Goal: Find specific page/section: Find specific page/section

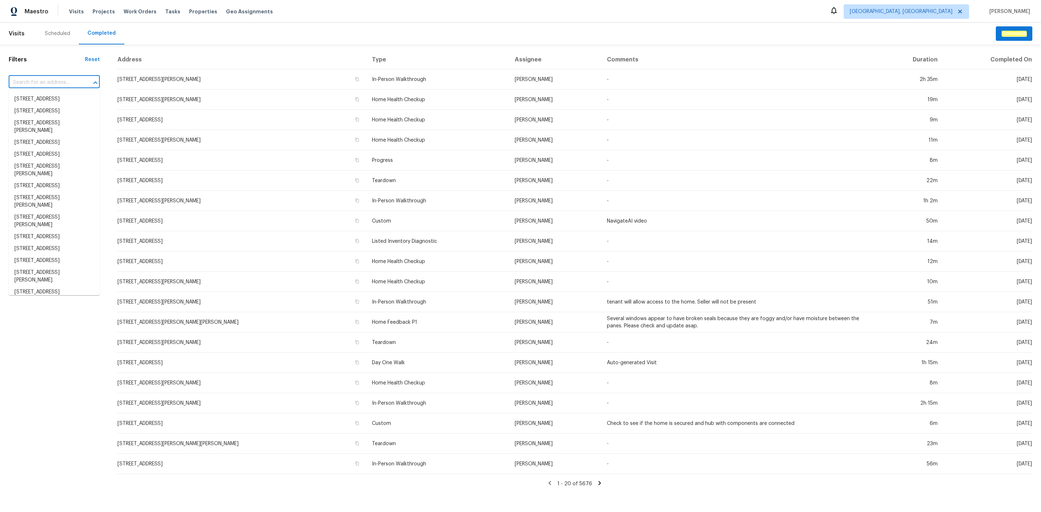
click at [58, 86] on input "text" at bounding box center [44, 82] width 71 height 11
paste input "[STREET_ADDRESS][PERSON_NAME]"
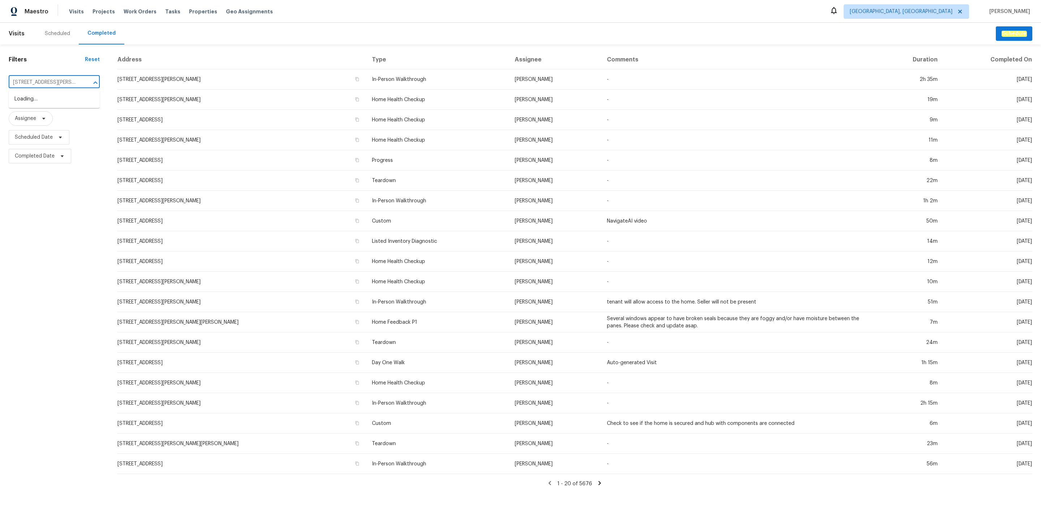
scroll to position [0, 33]
type input "[STREET_ADDRESS][PERSON_NAME]"
drag, startPoint x: 950, startPoint y: 9, endPoint x: 939, endPoint y: 1, distance: 13.4
click at [949, 9] on span "[GEOGRAPHIC_DATA], [GEOGRAPHIC_DATA]" at bounding box center [905, 11] width 125 height 14
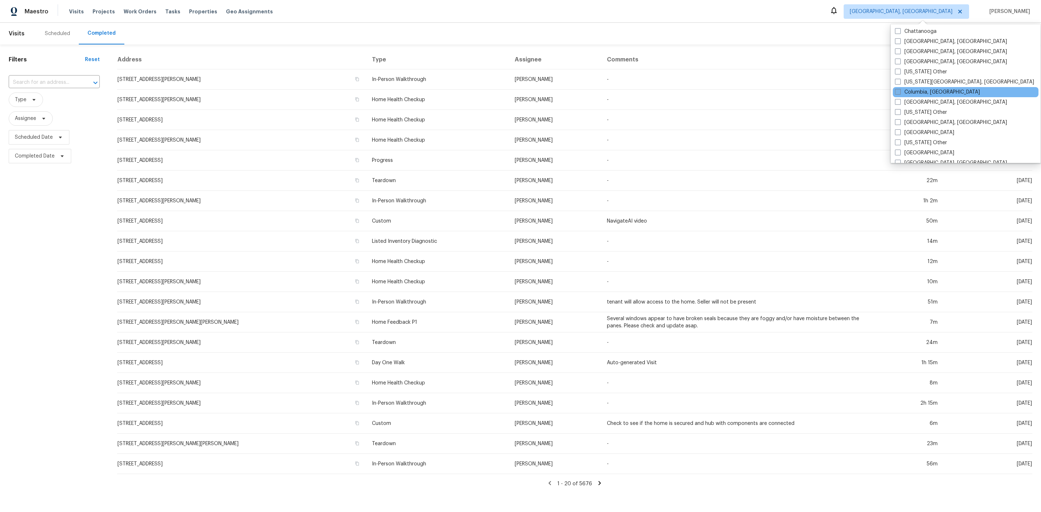
scroll to position [217, 0]
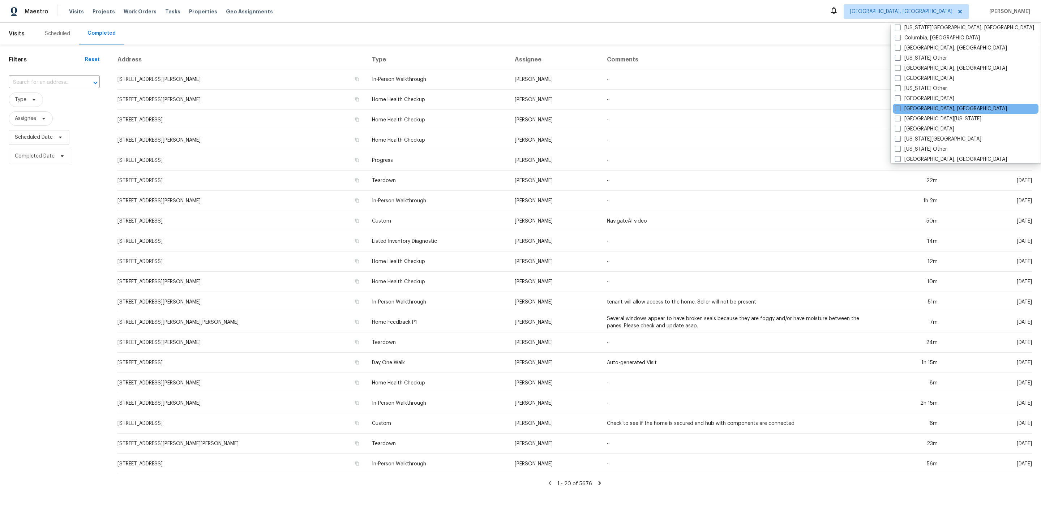
click at [928, 111] on label "[GEOGRAPHIC_DATA], [GEOGRAPHIC_DATA]" at bounding box center [951, 108] width 112 height 7
click at [899, 110] on input "[GEOGRAPHIC_DATA], [GEOGRAPHIC_DATA]" at bounding box center [897, 107] width 5 height 5
checkbox input "true"
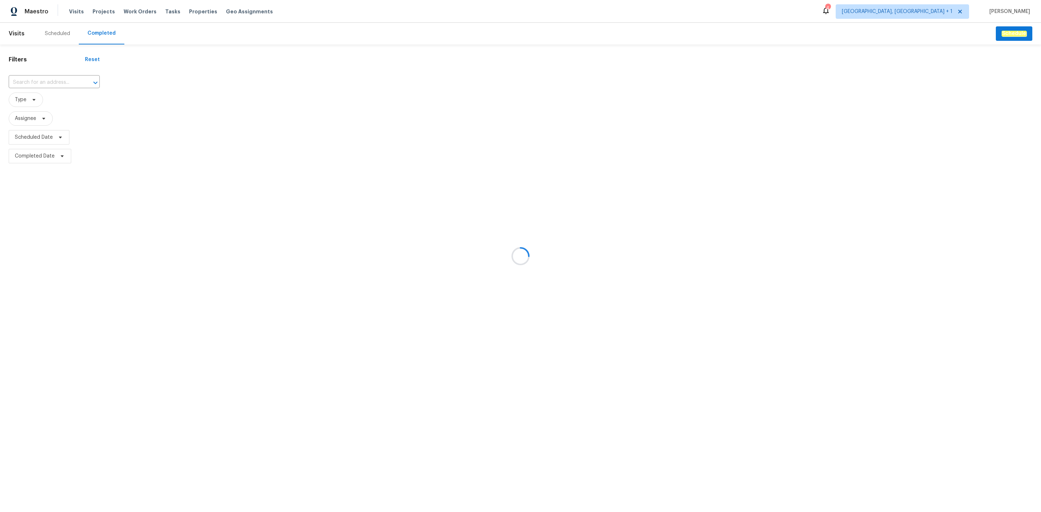
click at [68, 76] on div at bounding box center [520, 256] width 1041 height 512
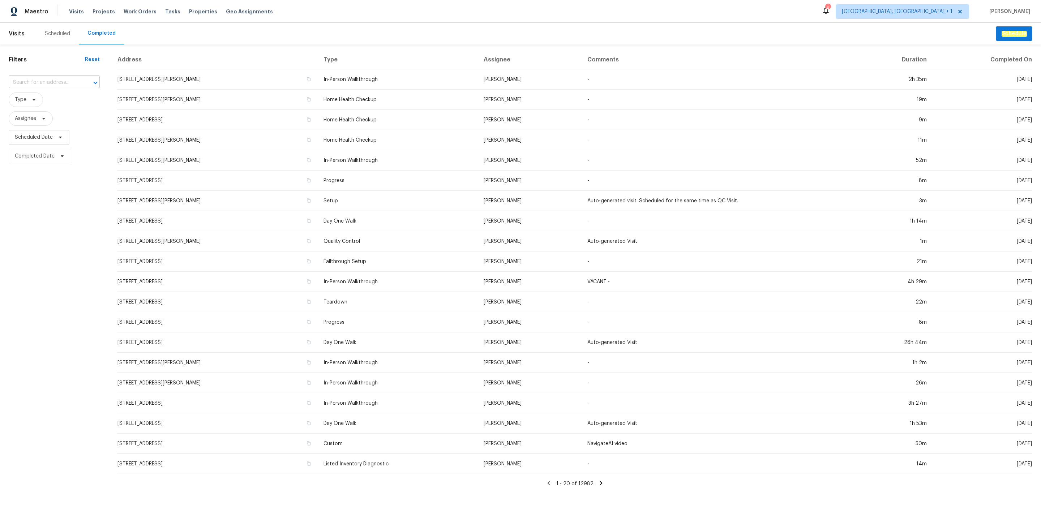
click at [75, 86] on input "text" at bounding box center [44, 82] width 71 height 11
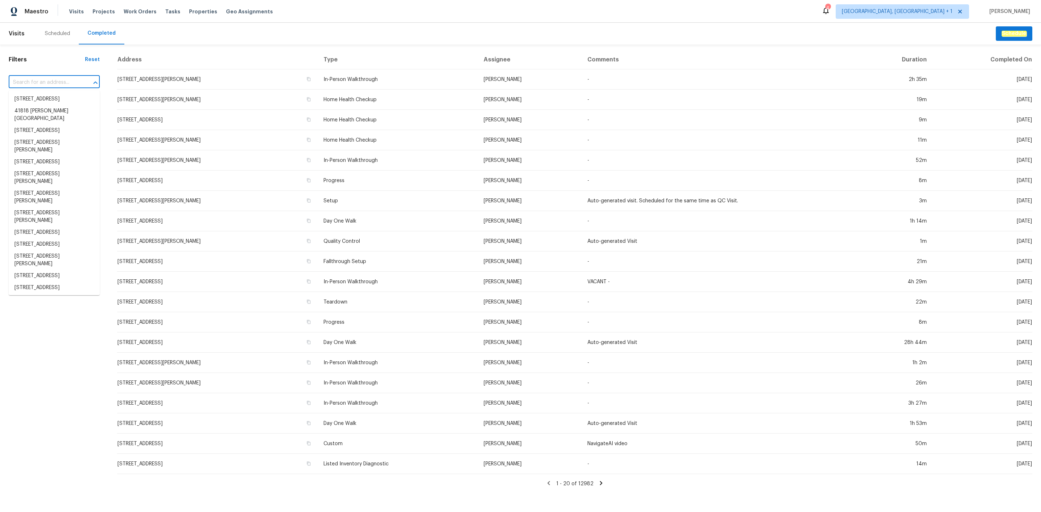
paste input "[STREET_ADDRESS][PERSON_NAME]"
type input "[STREET_ADDRESS][PERSON_NAME]"
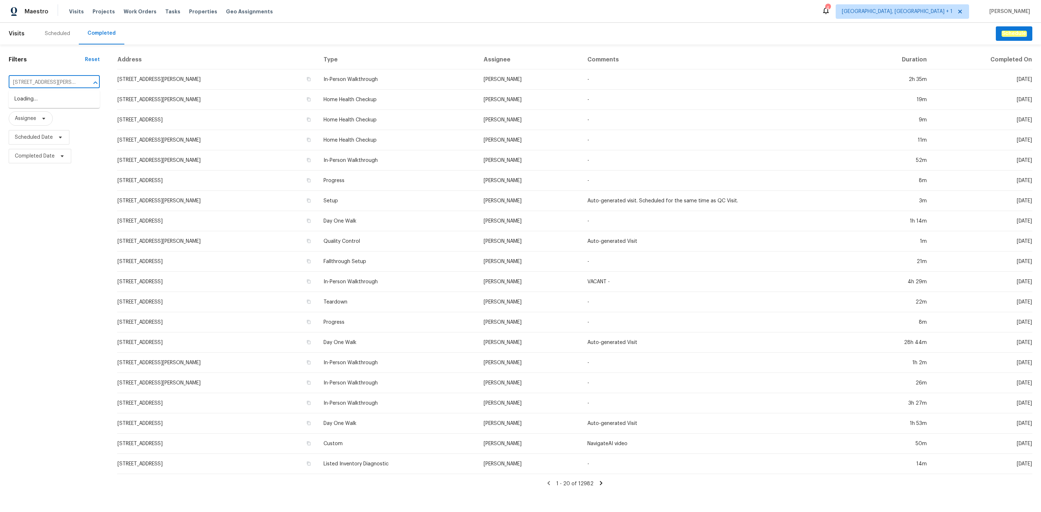
scroll to position [0, 33]
click at [74, 95] on li "[STREET_ADDRESS][PERSON_NAME]" at bounding box center [54, 103] width 91 height 20
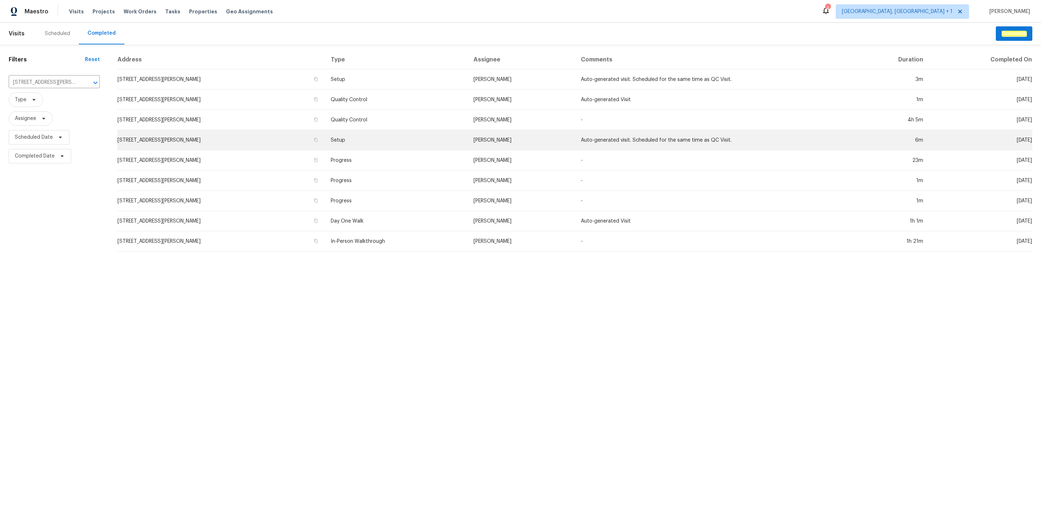
click at [322, 146] on td "[STREET_ADDRESS][PERSON_NAME]" at bounding box center [221, 140] width 208 height 20
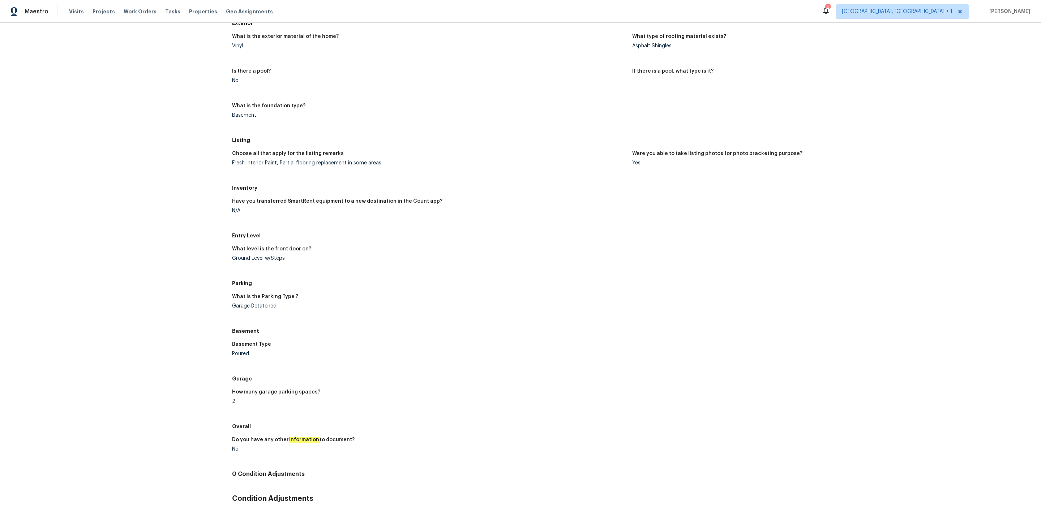
scroll to position [461, 0]
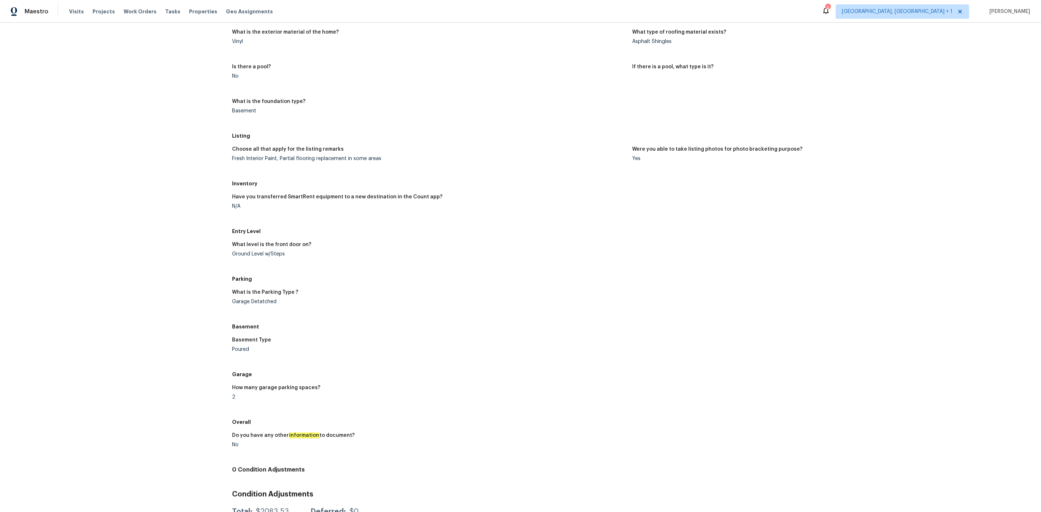
click at [232, 352] on figure "Basement Type Poured" at bounding box center [432, 351] width 400 height 26
drag, startPoint x: 228, startPoint y: 350, endPoint x: 324, endPoint y: 344, distance: 96.7
click at [323, 345] on div "All visits [STREET_ADDRESS][PERSON_NAME] Home details Other Visits Setup [DATE]…" at bounding box center [520, 59] width 1023 height 966
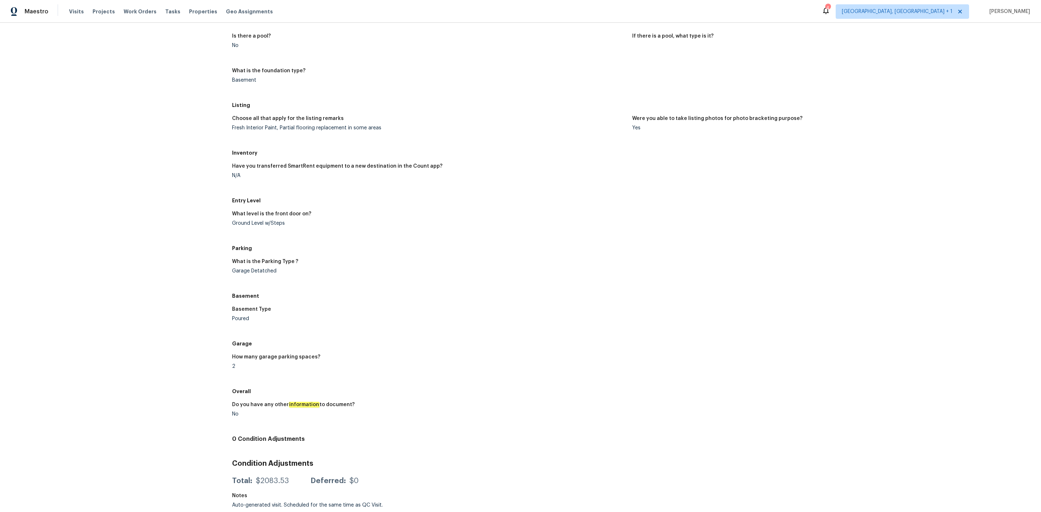
scroll to position [72, 0]
